Goal: Information Seeking & Learning: Learn about a topic

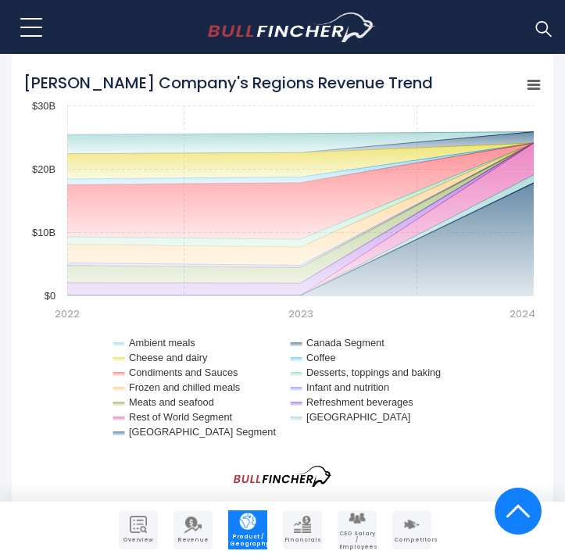
scroll to position [934, 0]
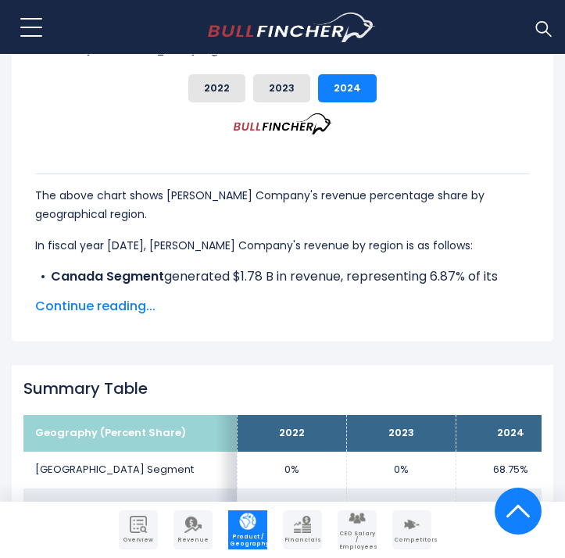
click at [102, 287] on div "The above chart shows Kraft Heinz Company's revenue percentage share by geograp…" at bounding box center [282, 232] width 519 height 189
click at [102, 282] on div "The above chart shows Kraft Heinz Company's revenue percentage share by geograp…" at bounding box center [282, 232] width 519 height 189
click at [102, 297] on span "Continue reading..." at bounding box center [282, 306] width 495 height 19
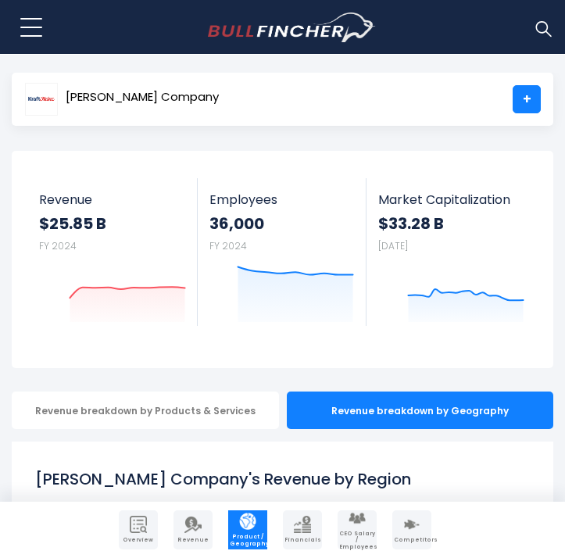
scroll to position [0, 0]
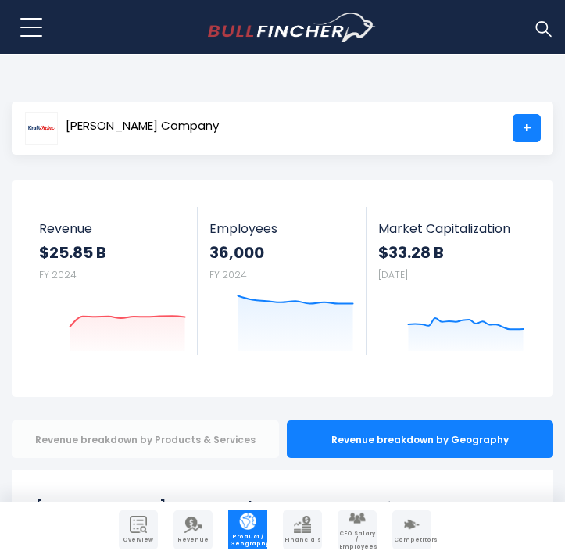
click at [174, 443] on div "Revenue breakdown by Products & Services" at bounding box center [145, 440] width 267 height 38
click at [170, 436] on div "Revenue breakdown by Products & Services" at bounding box center [145, 440] width 267 height 38
click at [204, 436] on div "Revenue breakdown by Products & Services" at bounding box center [145, 440] width 267 height 38
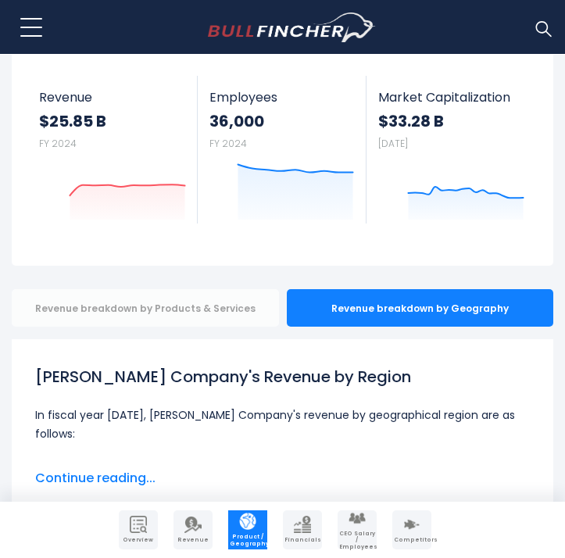
scroll to position [150, 0]
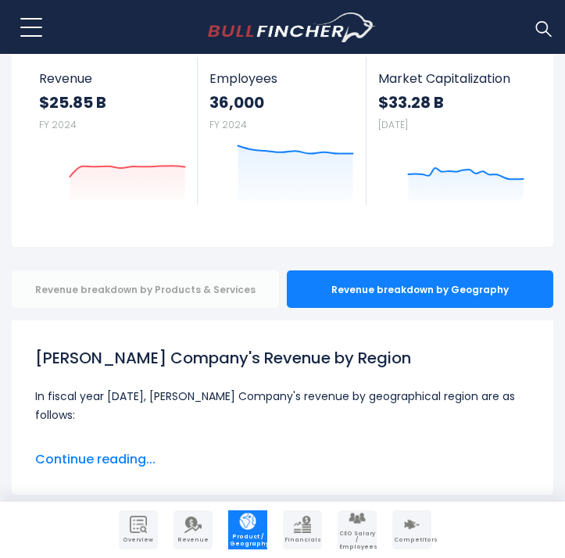
click at [202, 274] on div "Revenue breakdown by Products & Services" at bounding box center [145, 290] width 267 height 38
click at [202, 303] on div "Revenue breakdown by Products & Services" at bounding box center [145, 290] width 267 height 38
